Goal: Information Seeking & Learning: Learn about a topic

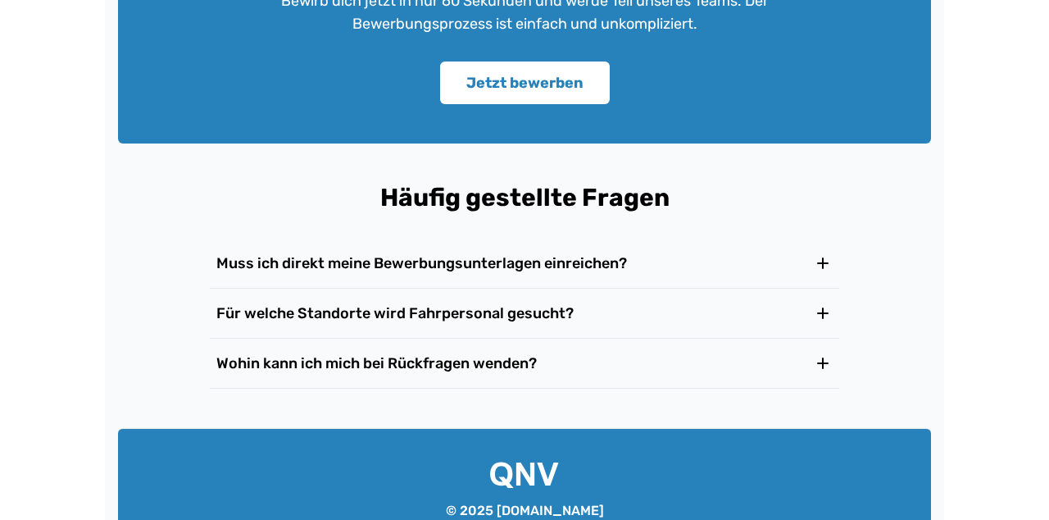
scroll to position [2677, 0]
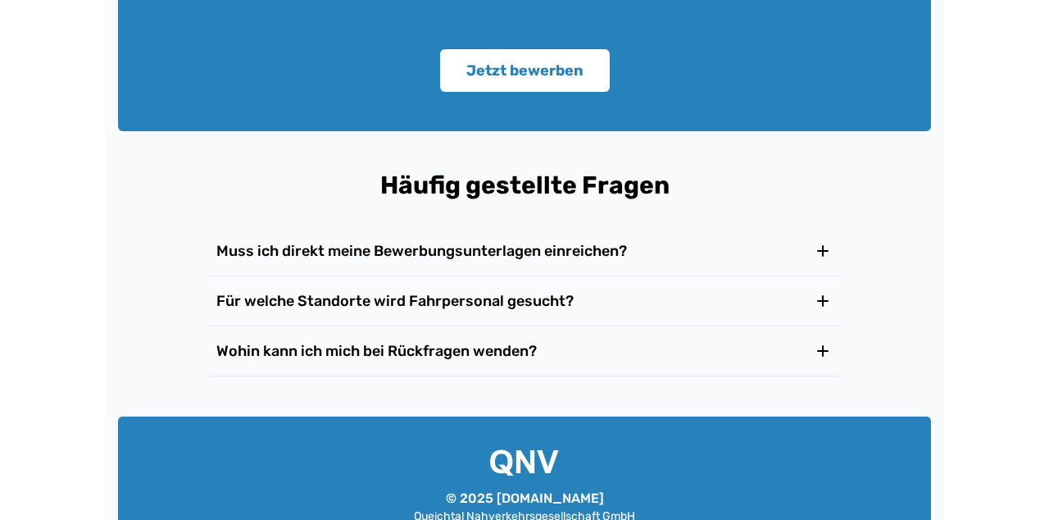
click at [343, 297] on h3 "Für welche Standorte wird Fahrpersonal gesucht?" at bounding box center [394, 300] width 357 height 23
